Goal: Transaction & Acquisition: Download file/media

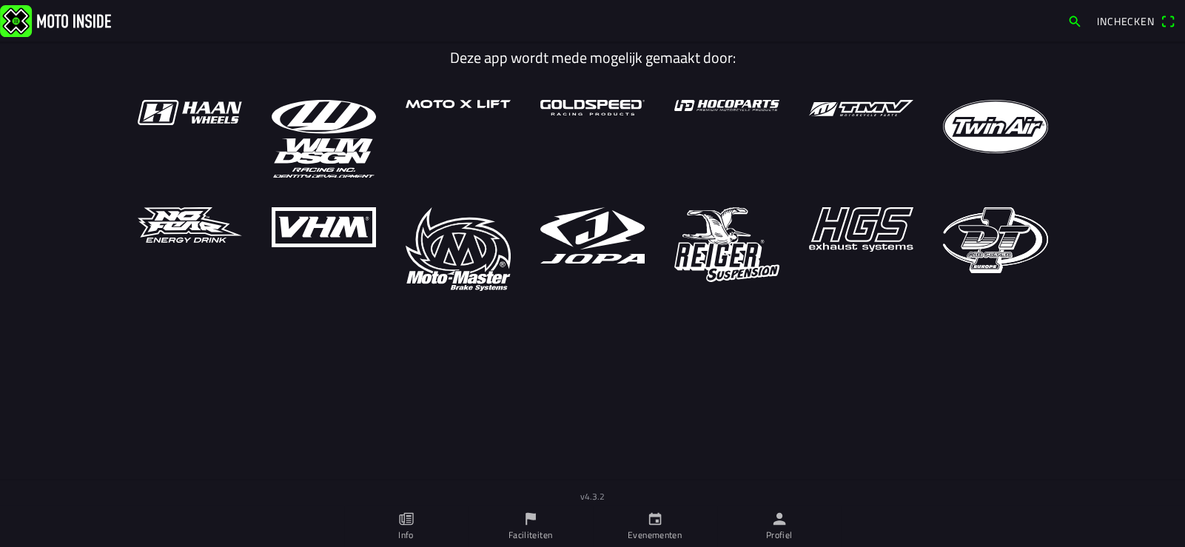
click at [780, 525] on icon "person" at bounding box center [779, 519] width 16 height 16
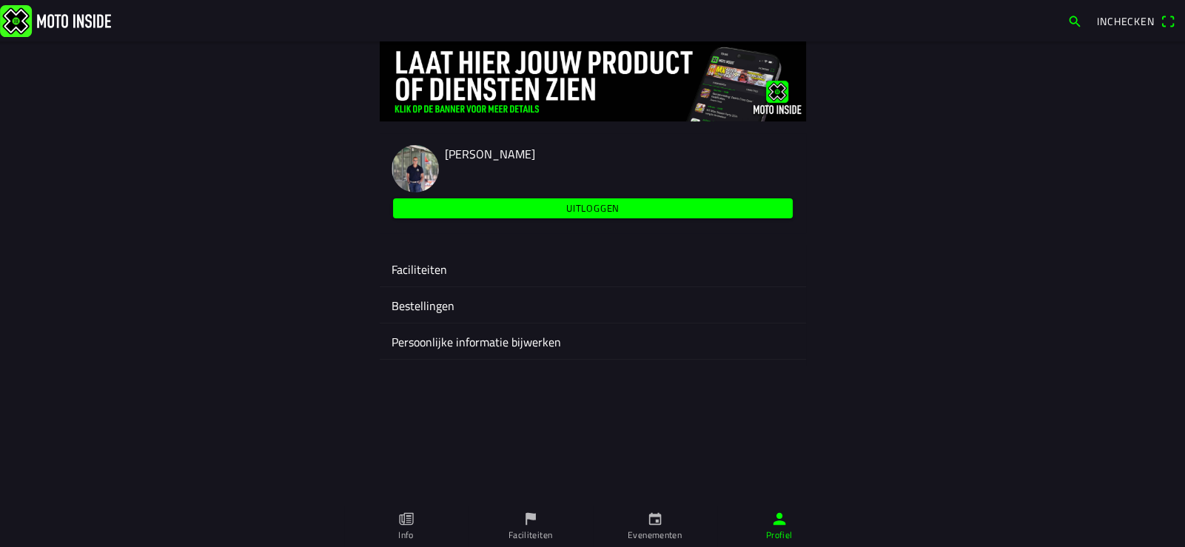
click at [428, 262] on ion-label "Faciliteiten" at bounding box center [592, 269] width 403 height 18
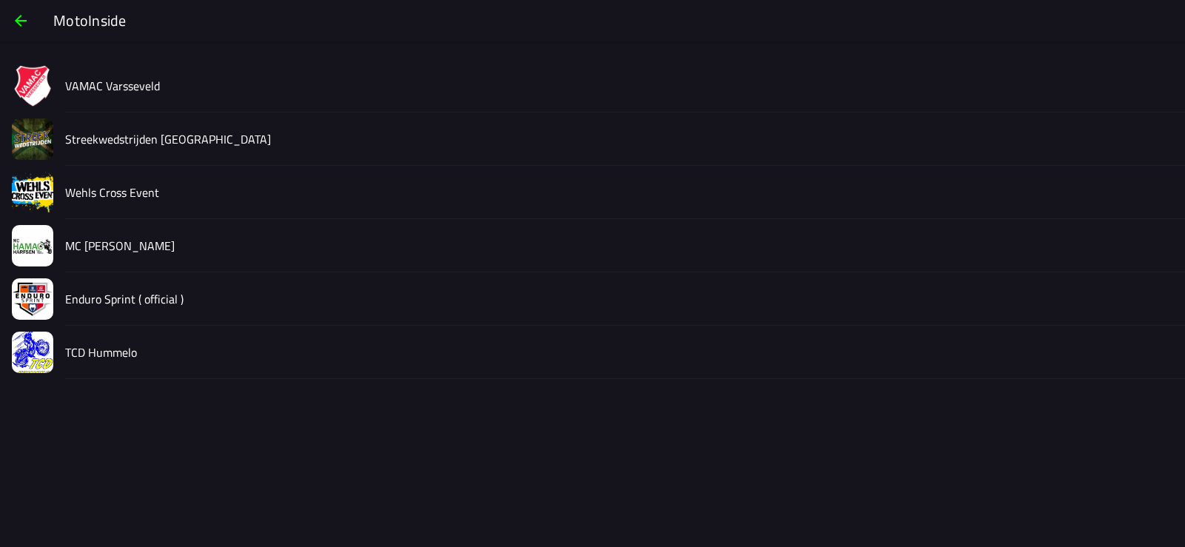
click at [0, 0] on slot "Streekwedstrijden [GEOGRAPHIC_DATA]" at bounding box center [0, 0] width 0 height 0
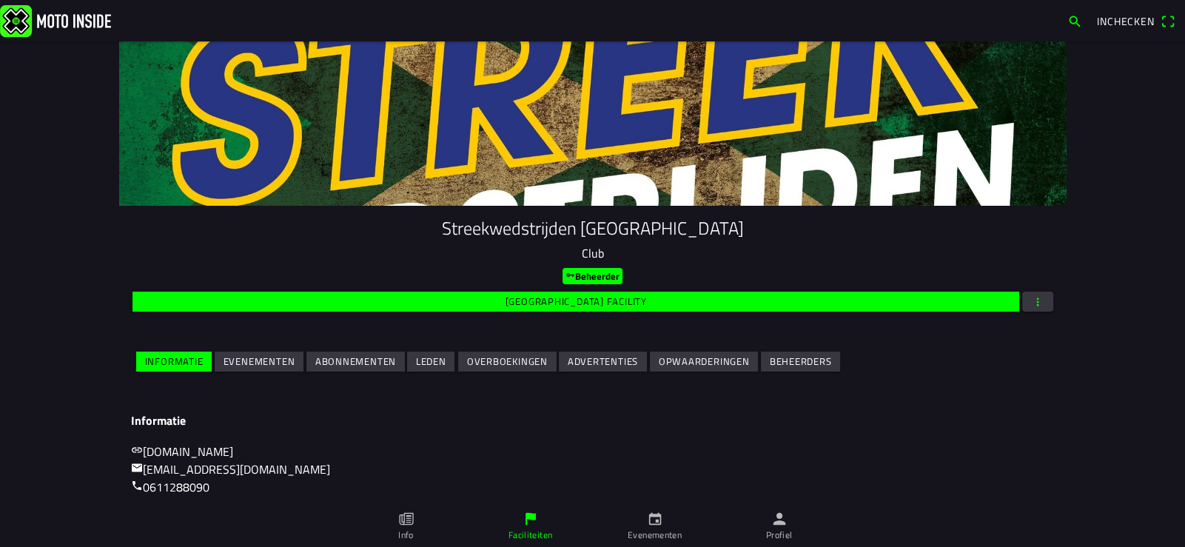
click at [0, 0] on slot "Evenementen" at bounding box center [0, 0] width 0 height 0
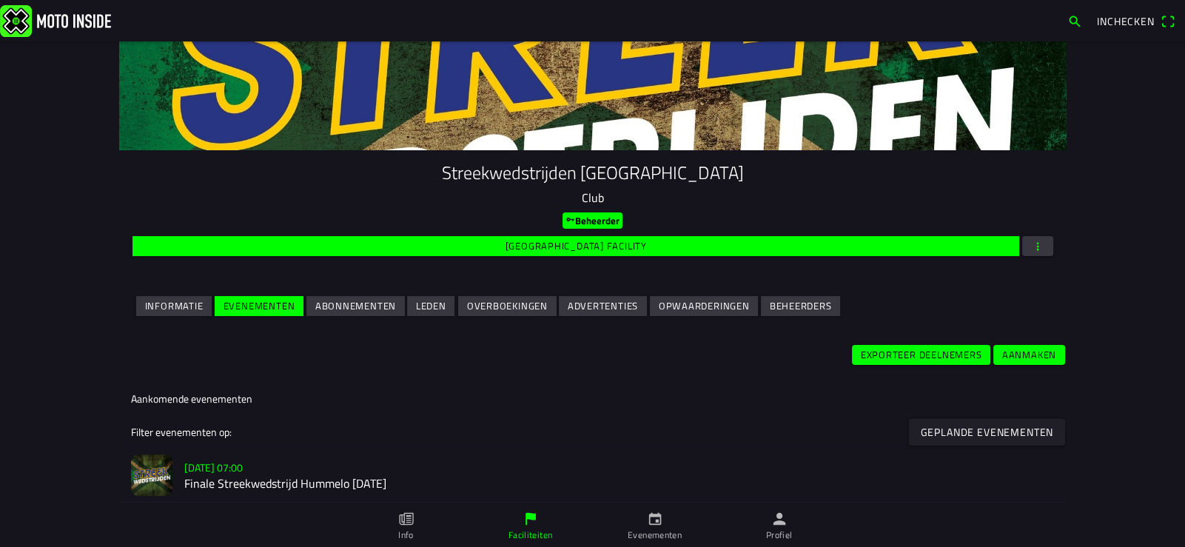
scroll to position [59, 0]
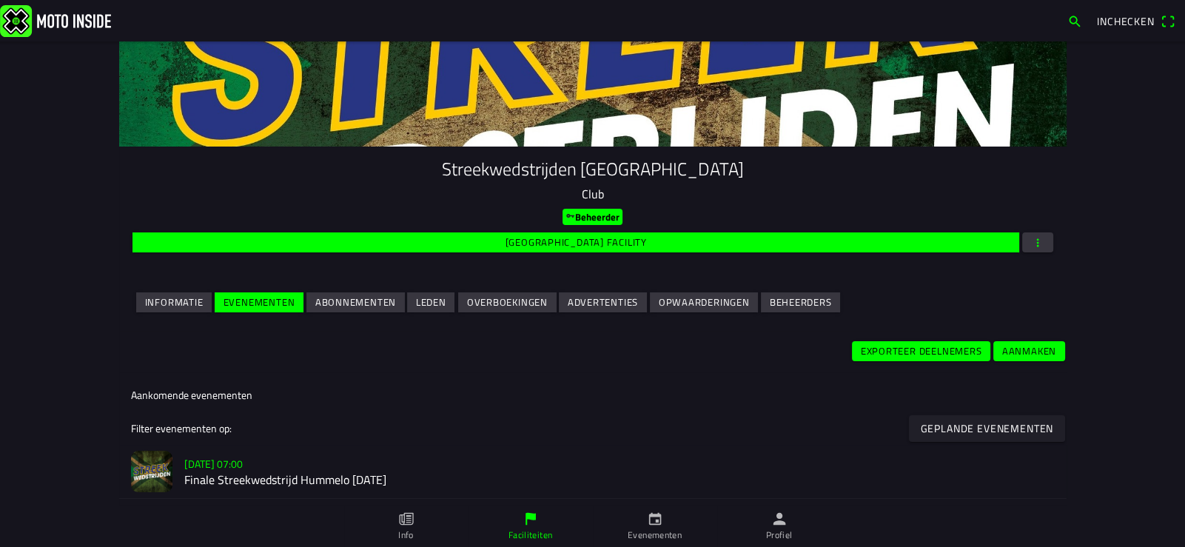
click at [0, 0] on slot "[DATE] 07:00" at bounding box center [0, 0] width 0 height 0
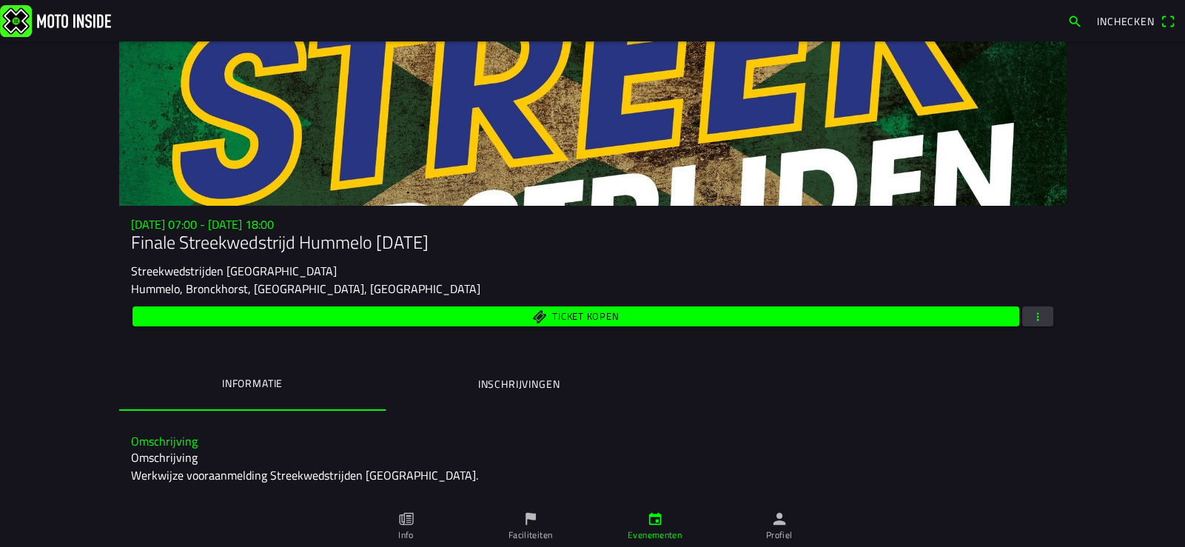
click at [1040, 315] on button "button" at bounding box center [1037, 316] width 31 height 20
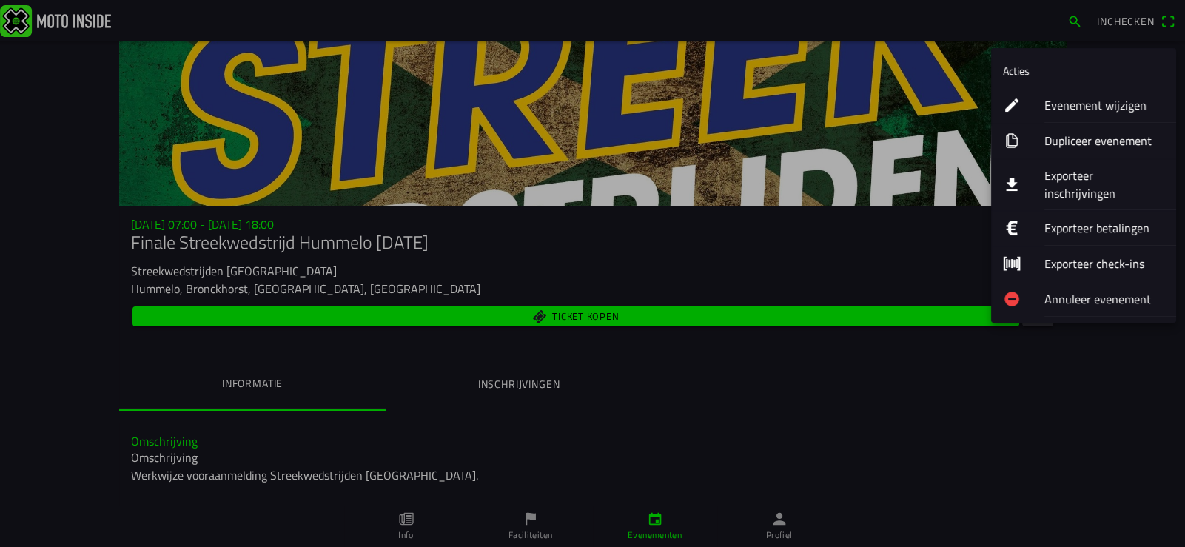
click at [1077, 181] on ion-label "Exporteer inschrijvingen" at bounding box center [1104, 185] width 120 height 36
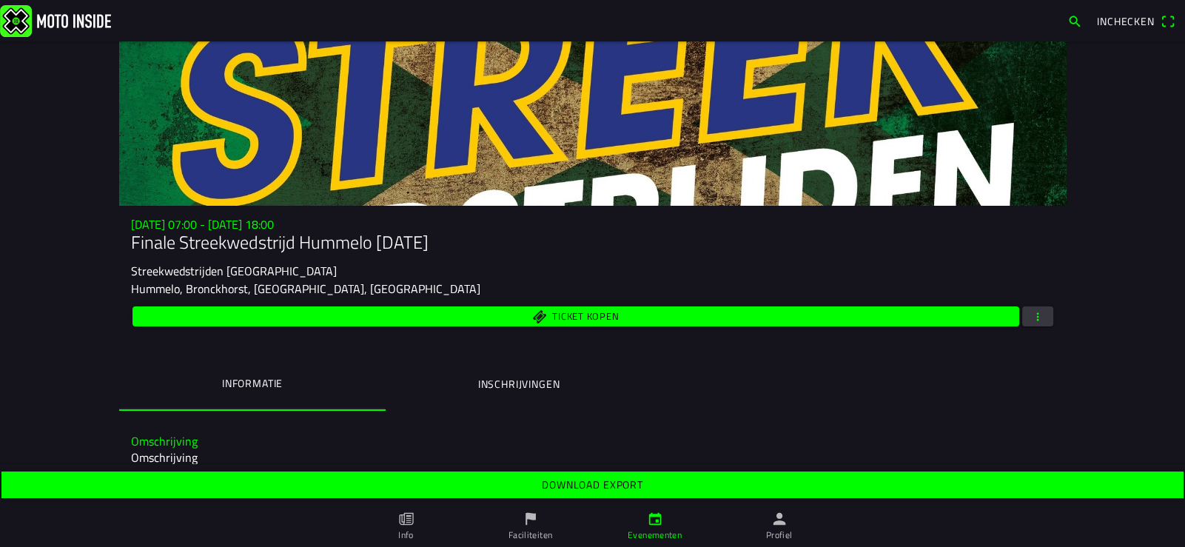
click at [0, 0] on slot "Download export" at bounding box center [0, 0] width 0 height 0
